Goal: Transaction & Acquisition: Book appointment/travel/reservation

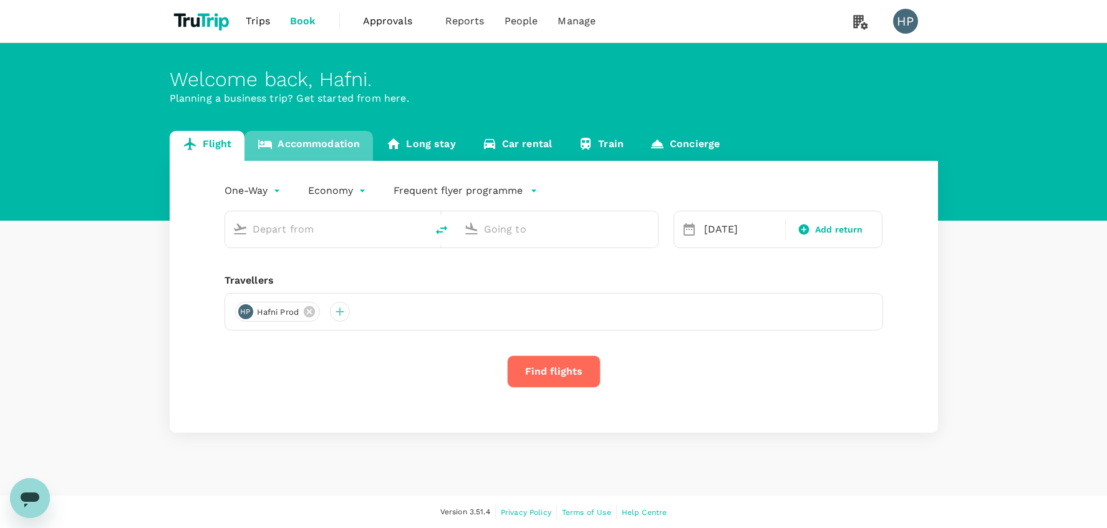
click at [309, 147] on link "Accommodation" at bounding box center [309, 146] width 129 height 30
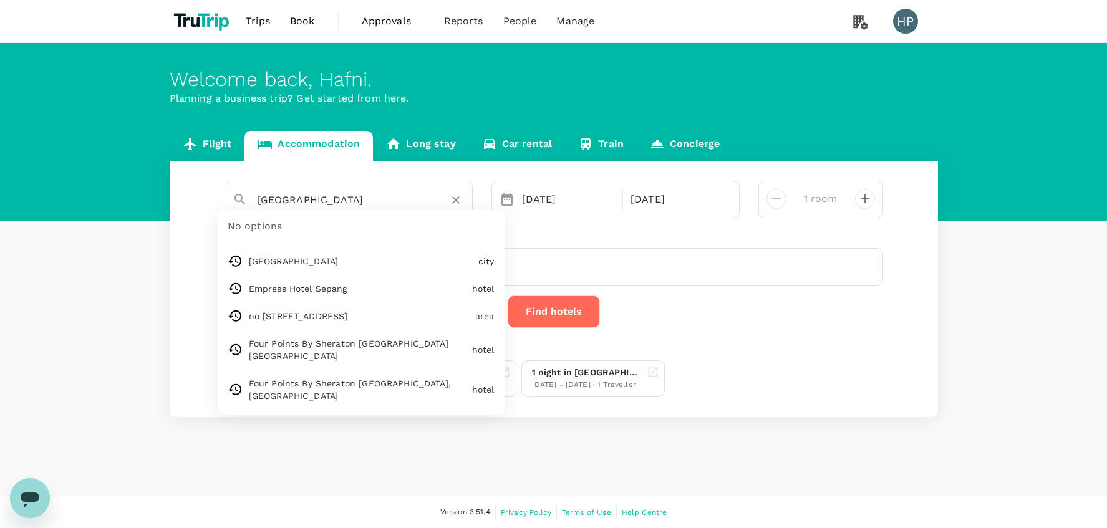
click at [330, 198] on input "Jakarta" at bounding box center [344, 199] width 172 height 19
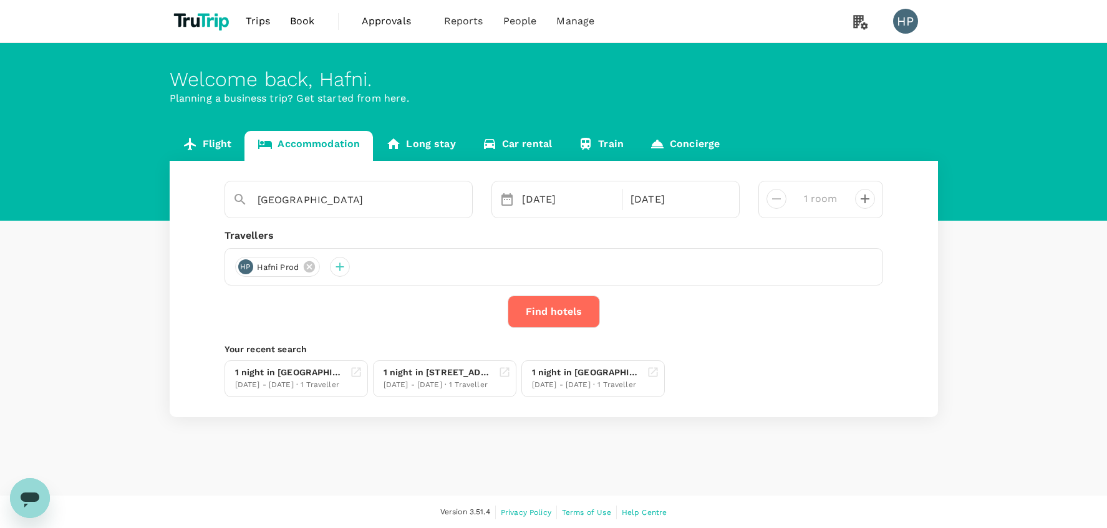
click at [119, 291] on div "Flight Accommodation Long stay Car rental Train Concierge Jakarta 03 Nov 04 Nov…" at bounding box center [553, 274] width 1107 height 286
click at [588, 369] on div "1 night in Four Points By Sheraton Kuala Lumpur Chinatown" at bounding box center [587, 372] width 110 height 13
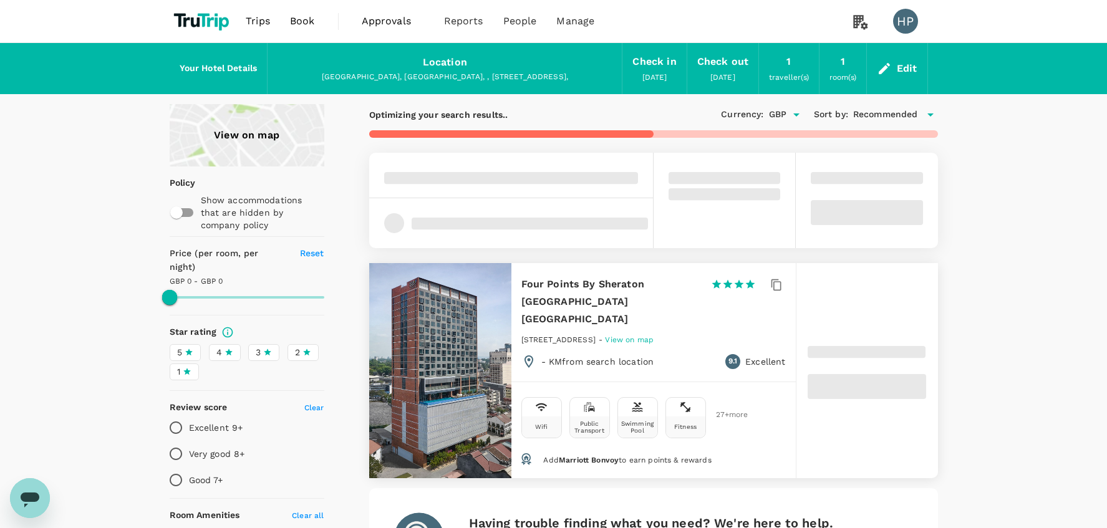
click at [894, 242] on div at bounding box center [867, 200] width 142 height 95
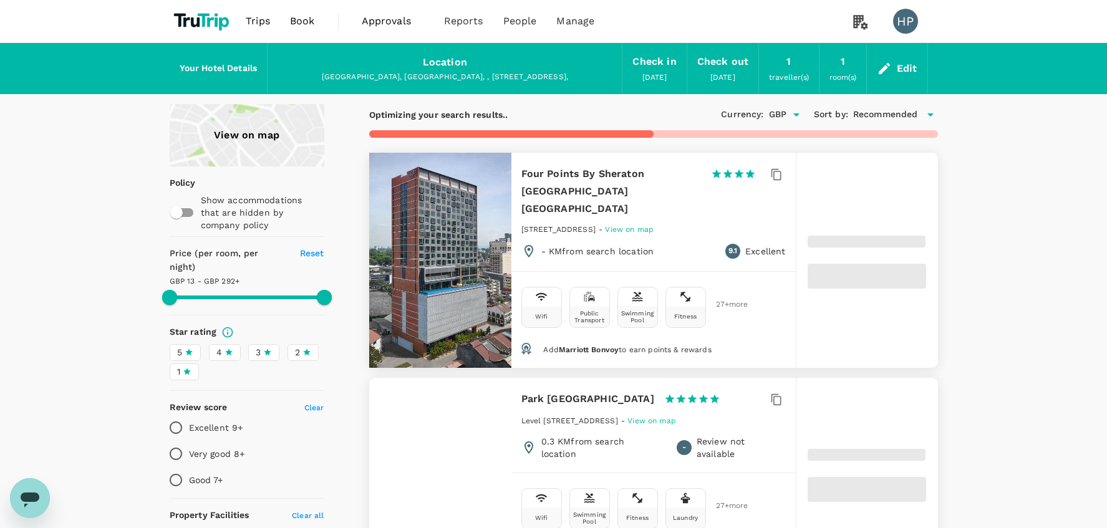
type input "499.77"
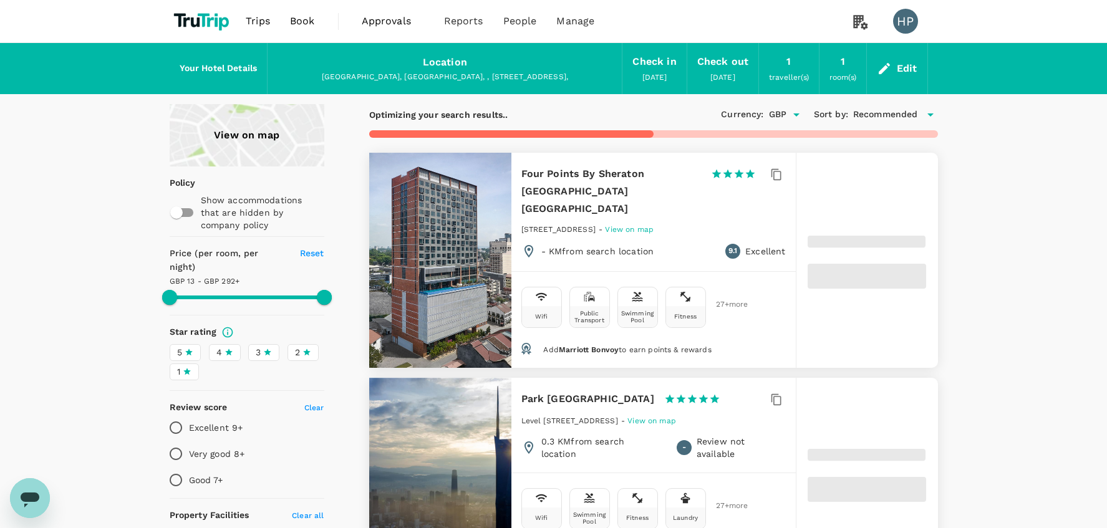
type input "21.57"
type input "499.57"
type input "19.57"
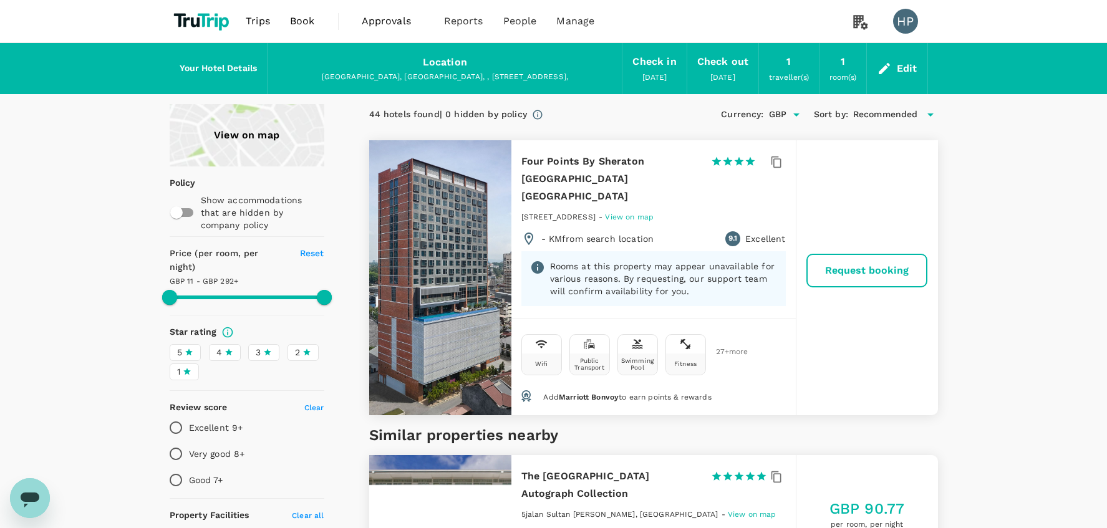
type input "499.57"
click at [298, 19] on span "Book" at bounding box center [302, 21] width 25 height 15
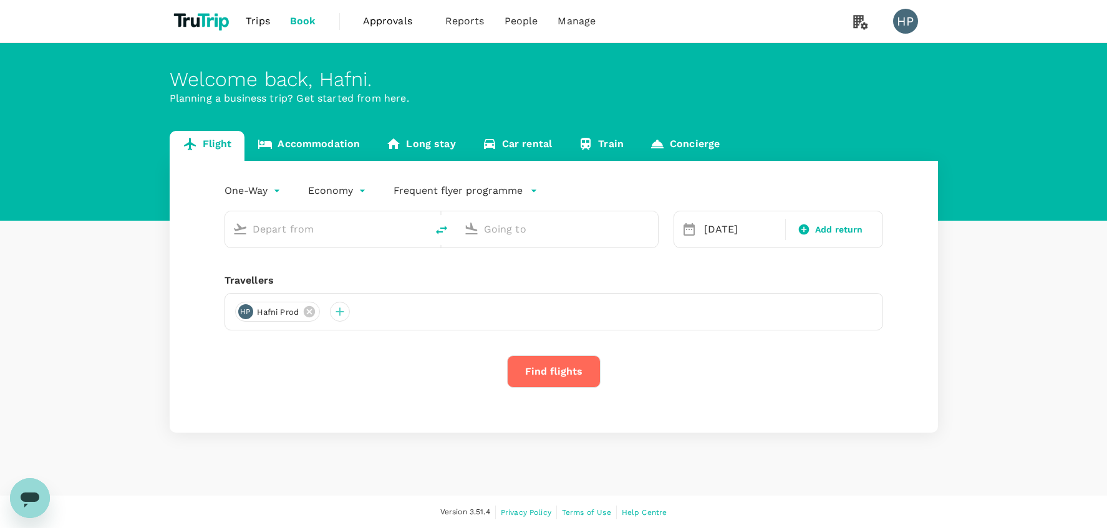
type input "Soekarno-Hatta Intl (CGK)"
type input "Dublin (DUB)"
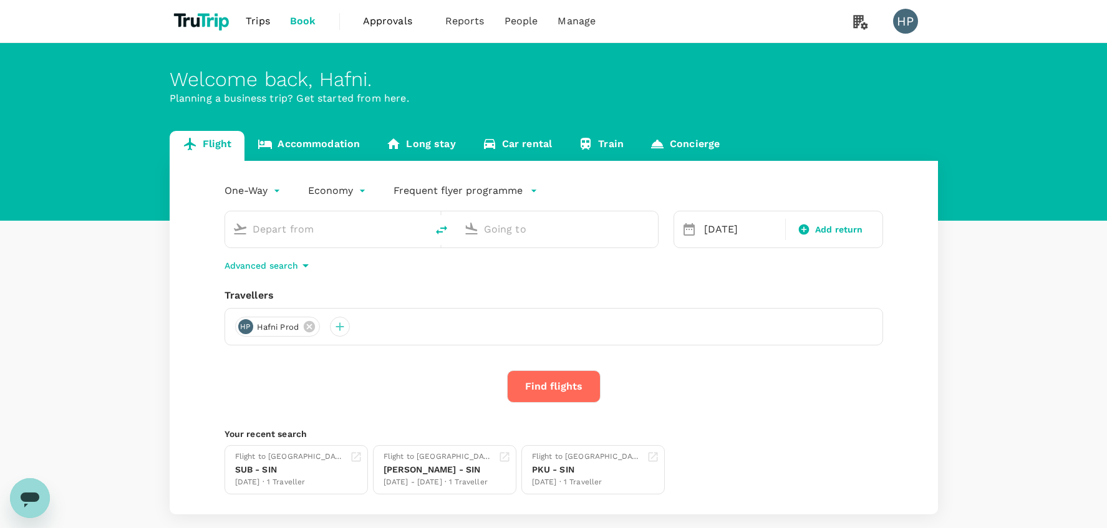
type input "Soekarno-Hatta Intl (CGK)"
type input "Dublin (DUB)"
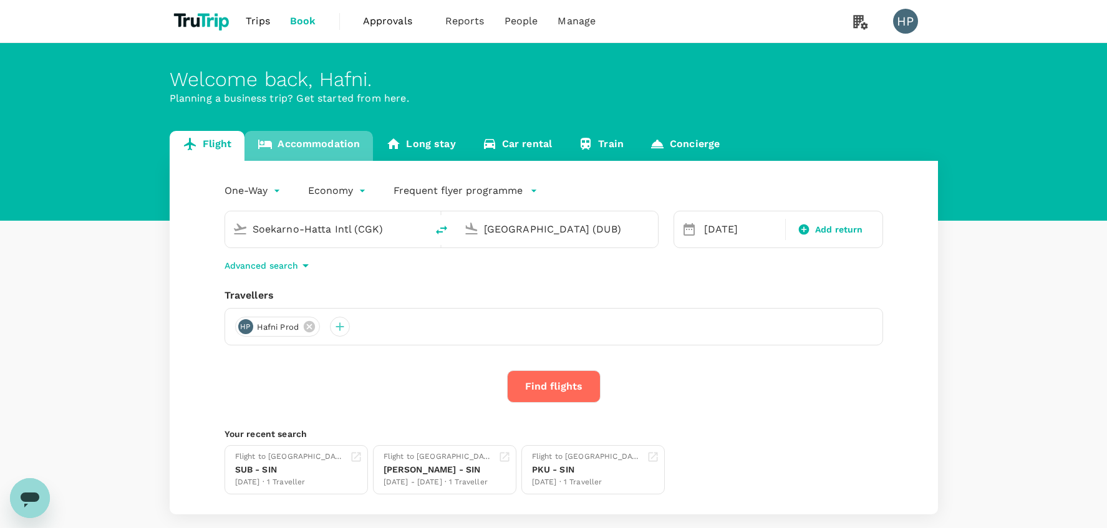
click at [315, 150] on link "Accommodation" at bounding box center [309, 146] width 129 height 30
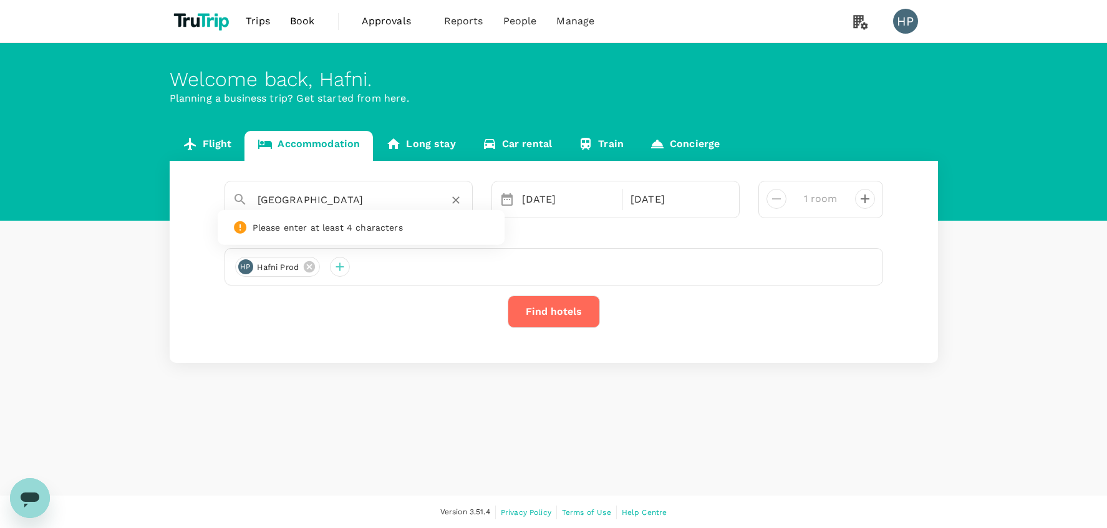
click at [302, 200] on input "Jakarta" at bounding box center [344, 199] width 172 height 19
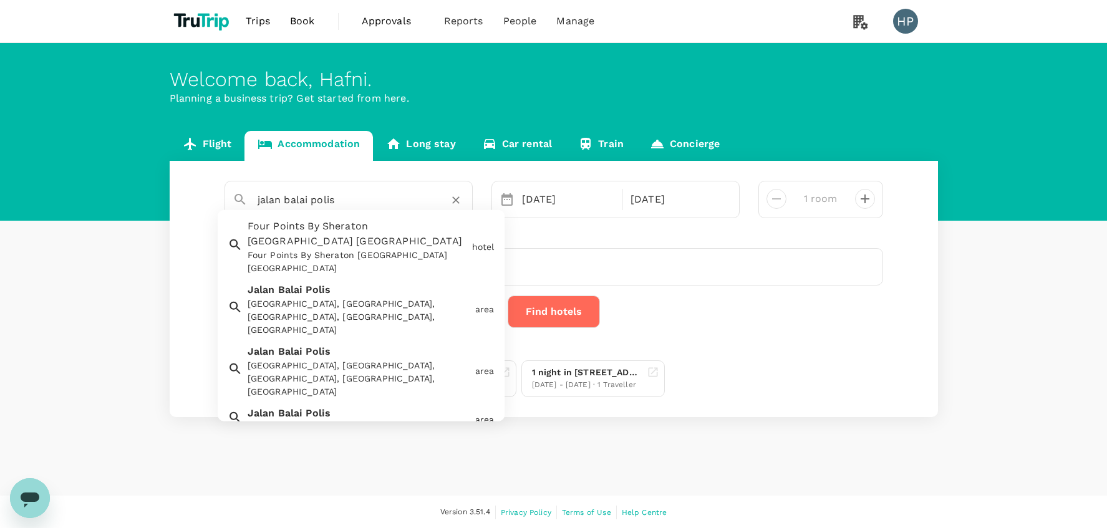
click at [389, 298] on div "Jalan Balai Polis, Kuala Lumpur City Centre, Kuala Lumpur, Federal Territory of…" at bounding box center [359, 317] width 223 height 39
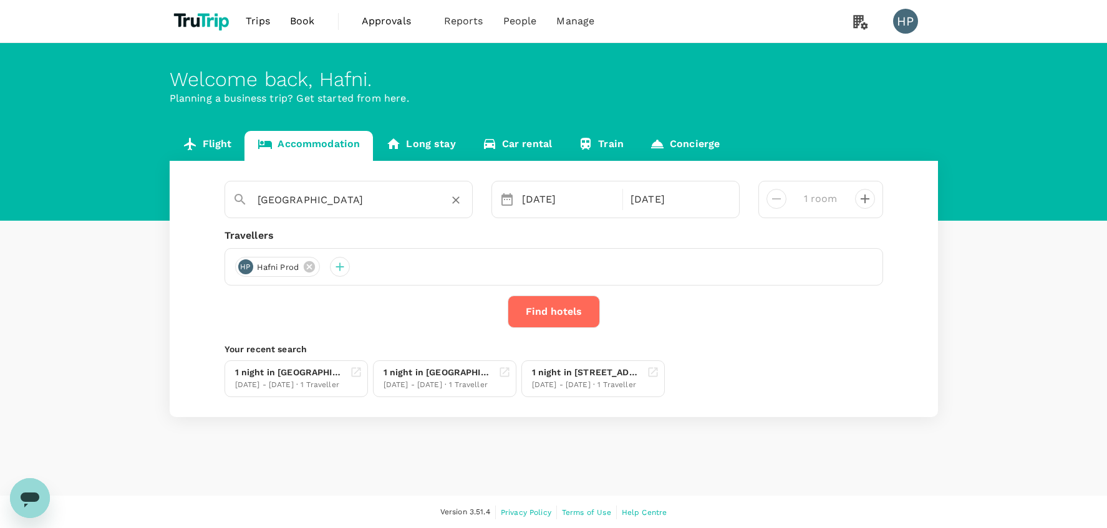
type input "Jalan Balai Polis"
click at [558, 316] on button "Find hotels" at bounding box center [554, 312] width 92 height 32
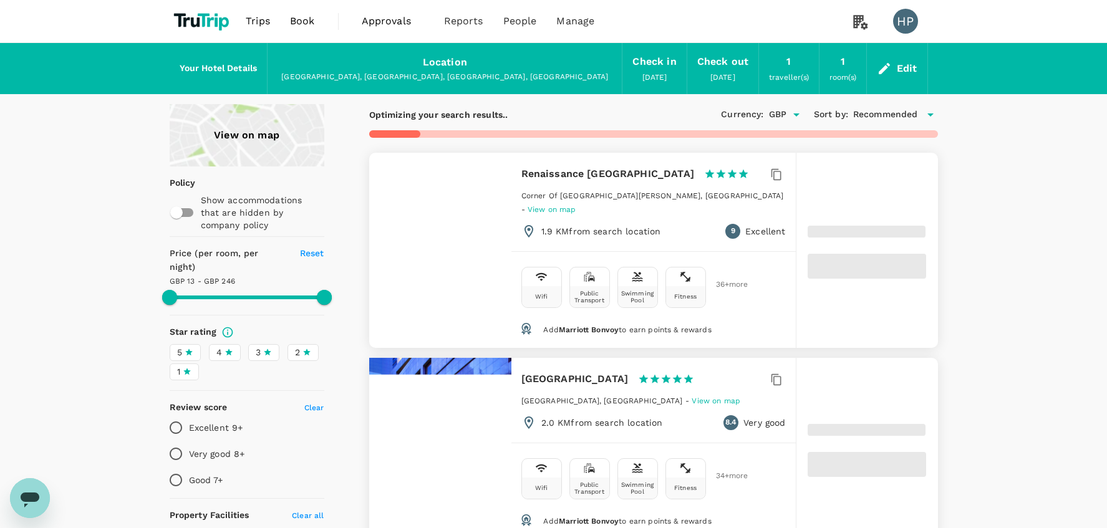
type input "420.6"
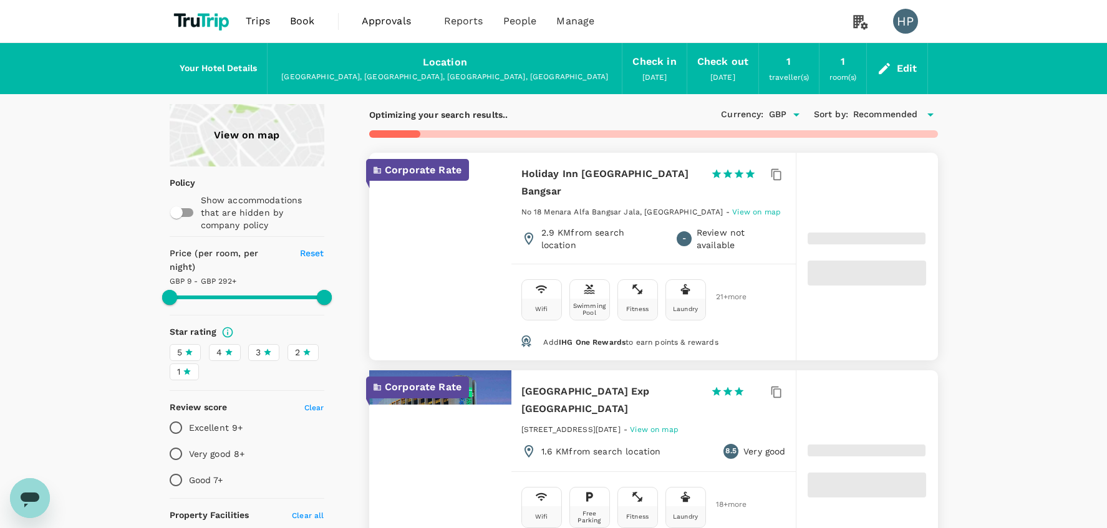
type input "15.6"
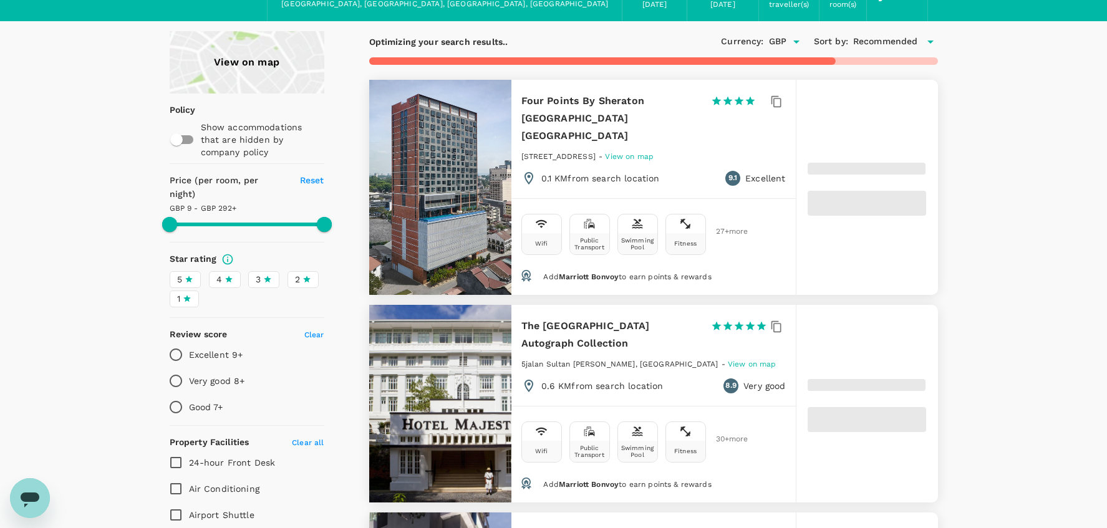
scroll to position [110, 0]
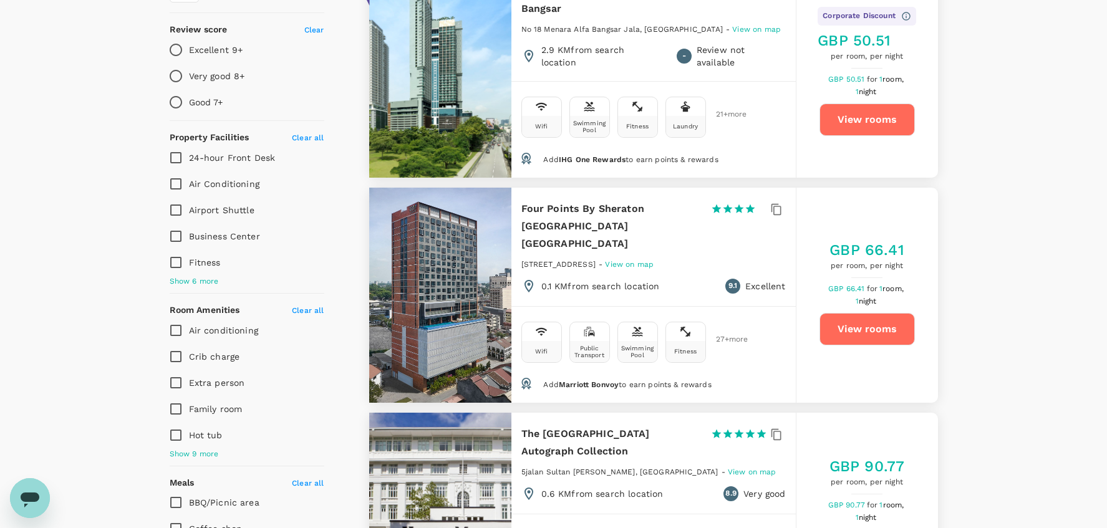
scroll to position [384, 0]
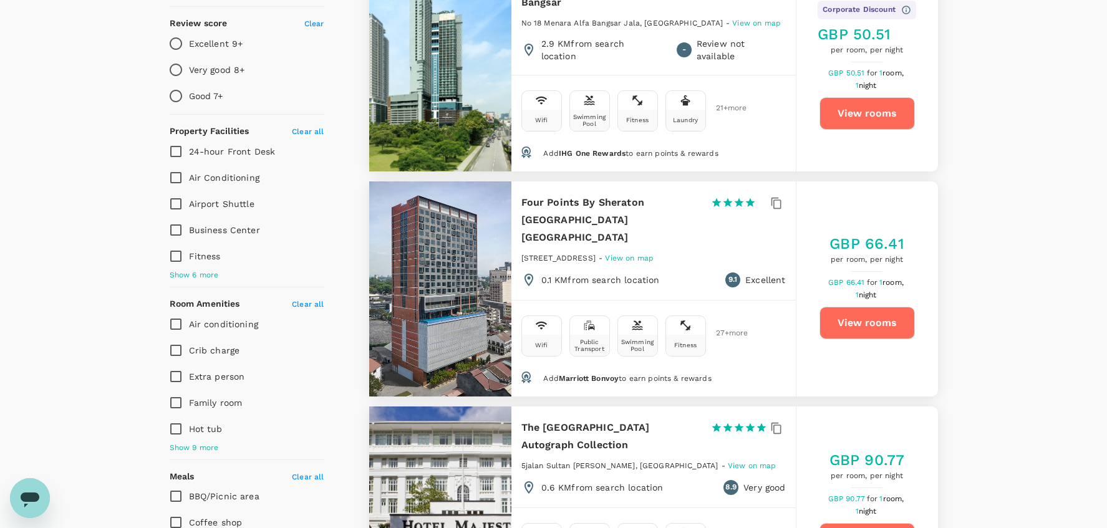
click at [871, 307] on button "View rooms" at bounding box center [867, 323] width 95 height 32
type input "499.6"
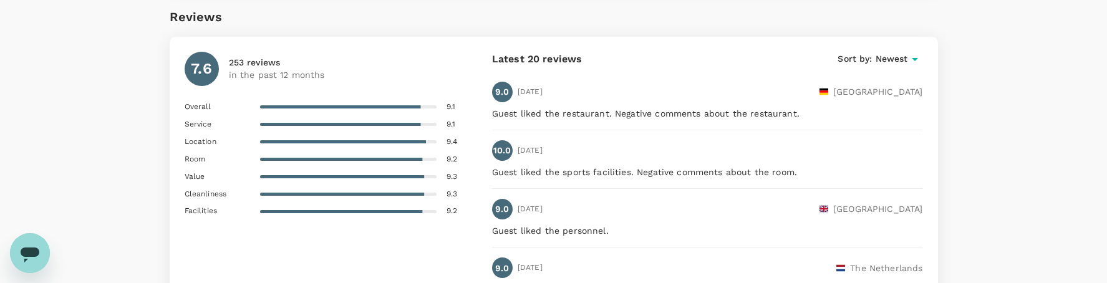
scroll to position [1488, 0]
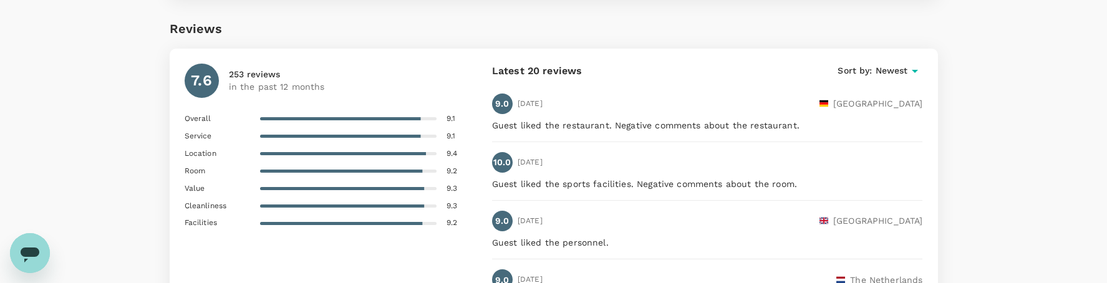
click at [197, 113] on span "Overall" at bounding box center [222, 119] width 75 height 12
click at [201, 140] on div "Overall 9.1 Service 9.1 Location 9.4 Room 9.2 Value 9.3 Cleanliness 9.3 Facilit…" at bounding box center [334, 171] width 298 height 117
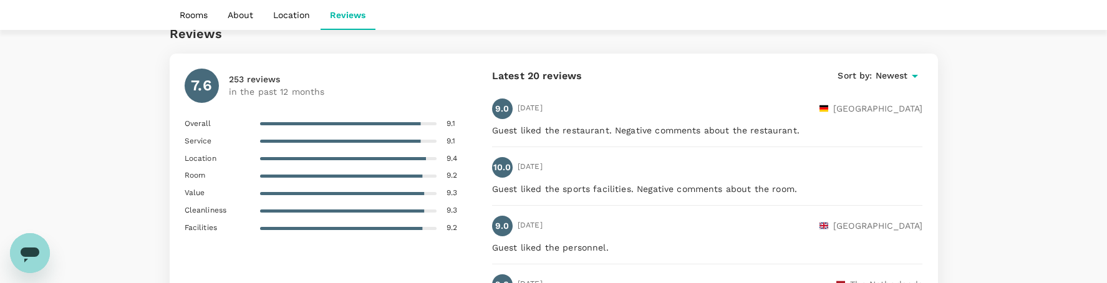
scroll to position [1919, 0]
